Goal: Register for event/course

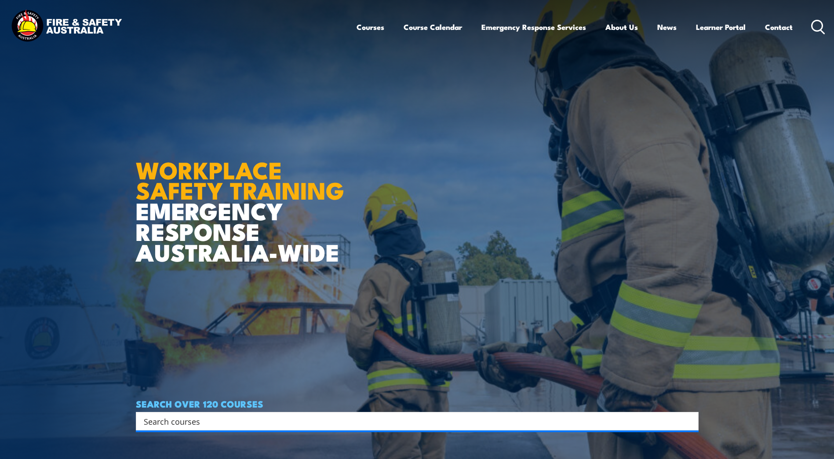
drag, startPoint x: 197, startPoint y: 162, endPoint x: 201, endPoint y: 159, distance: 5.0
click at [197, 161] on strong "WORKPLACE SAFETY TRAINING" at bounding box center [240, 179] width 208 height 57
click at [815, 25] on icon at bounding box center [818, 27] width 14 height 15
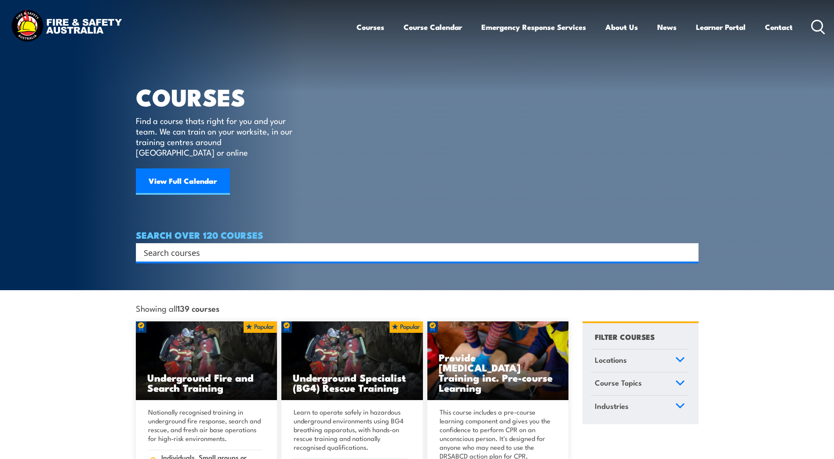
click at [172, 246] on input "Search input" at bounding box center [412, 252] width 536 height 13
type input "f"
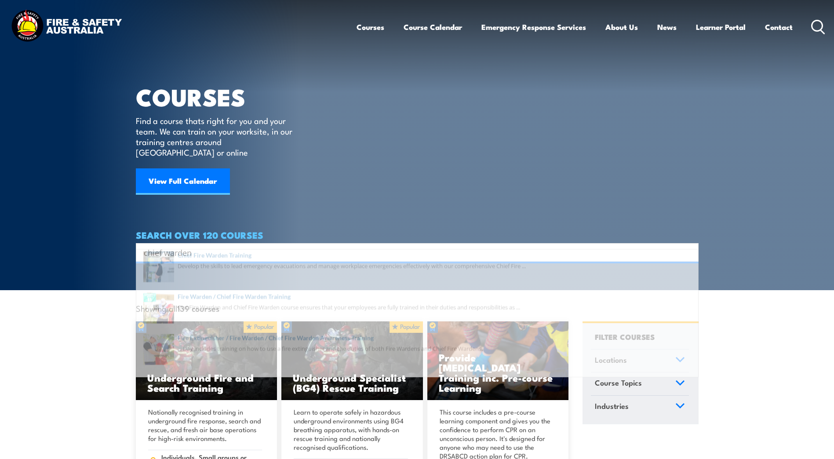
type input "chief warden"
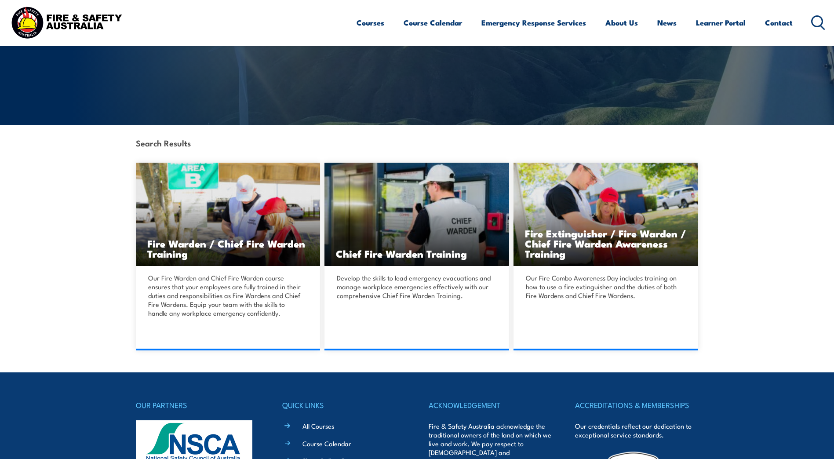
scroll to position [132, 0]
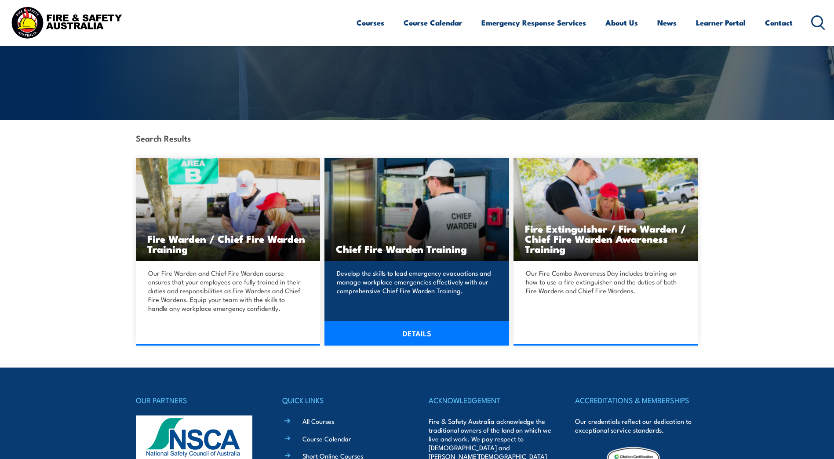
click at [410, 332] on link "DETAILS" at bounding box center [417, 333] width 185 height 25
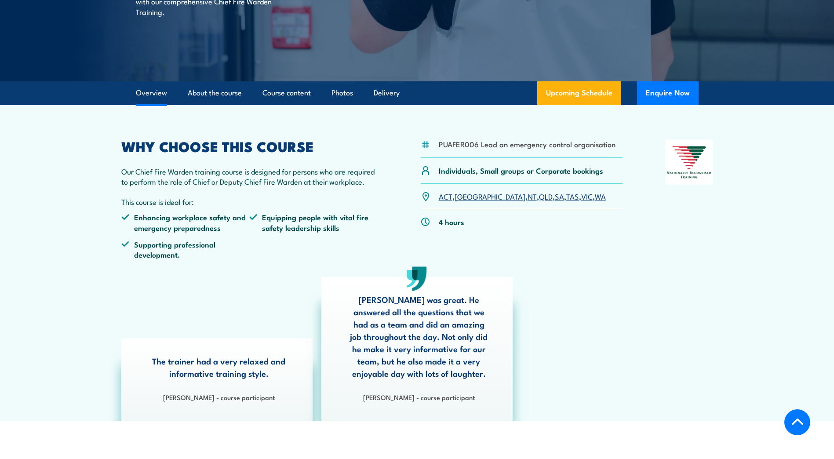
scroll to position [176, 0]
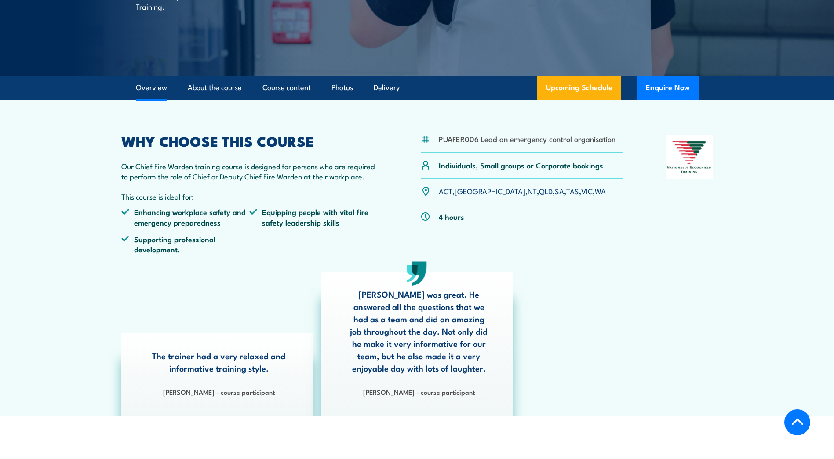
click at [539, 189] on link "QLD" at bounding box center [546, 191] width 14 height 11
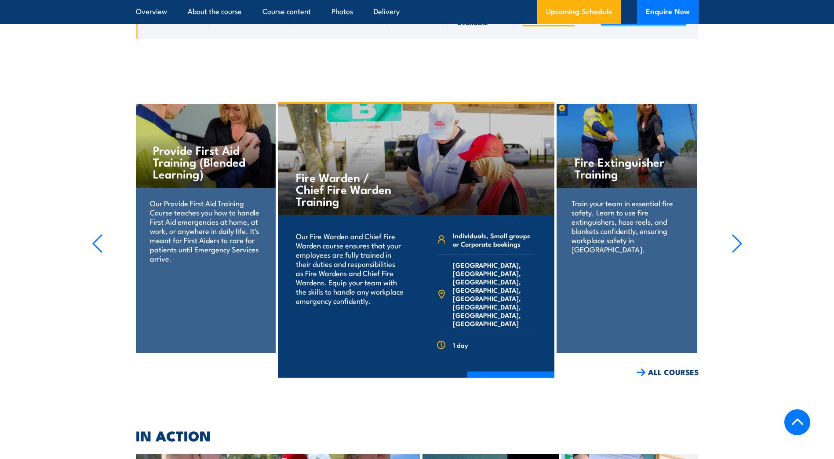
scroll to position [2008, 0]
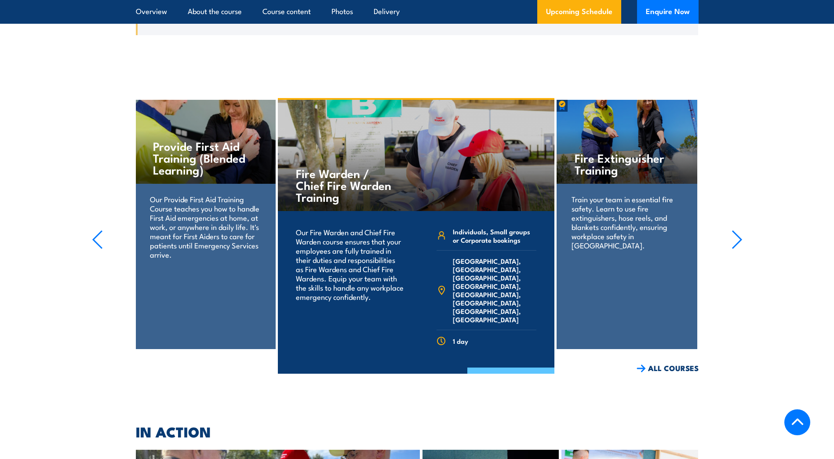
click at [508, 368] on link "COURSE DETAILS" at bounding box center [510, 379] width 87 height 23
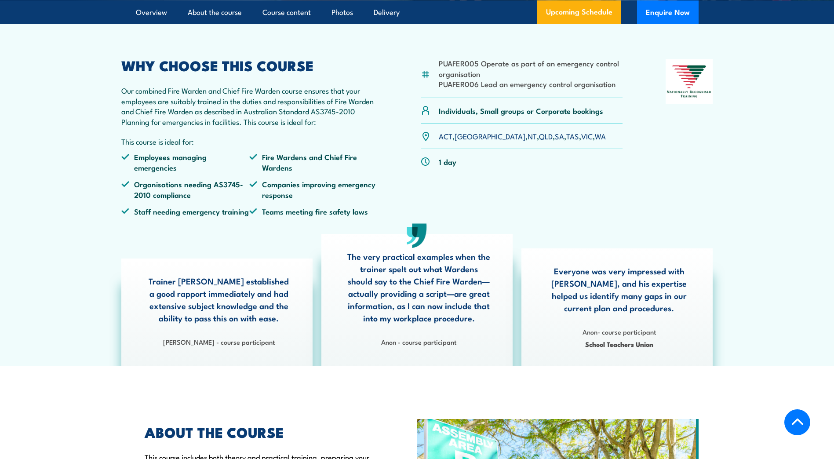
scroll to position [264, 0]
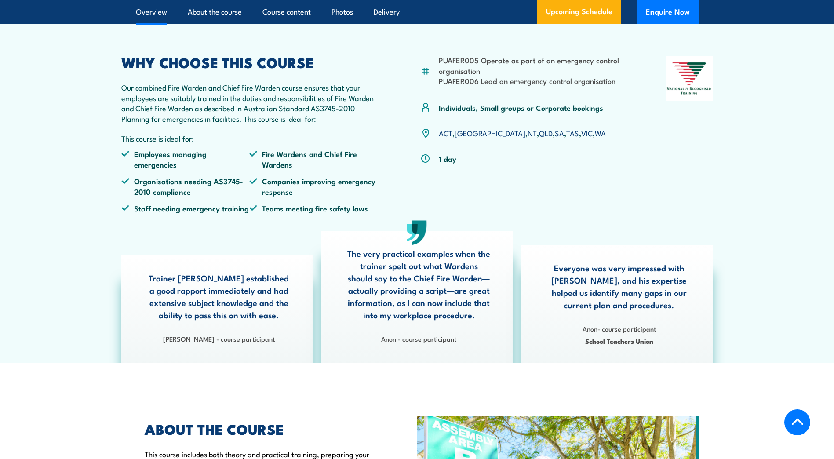
click at [539, 138] on link "QLD" at bounding box center [546, 133] width 14 height 11
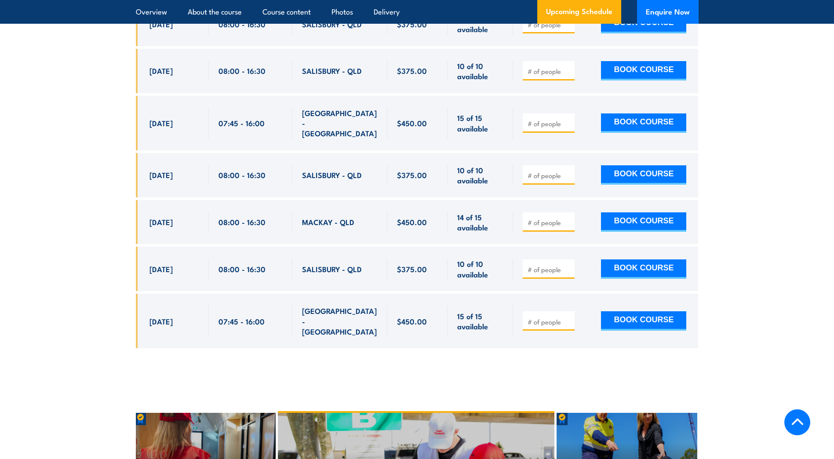
scroll to position [1953, 0]
